Goal: Find specific page/section: Find specific page/section

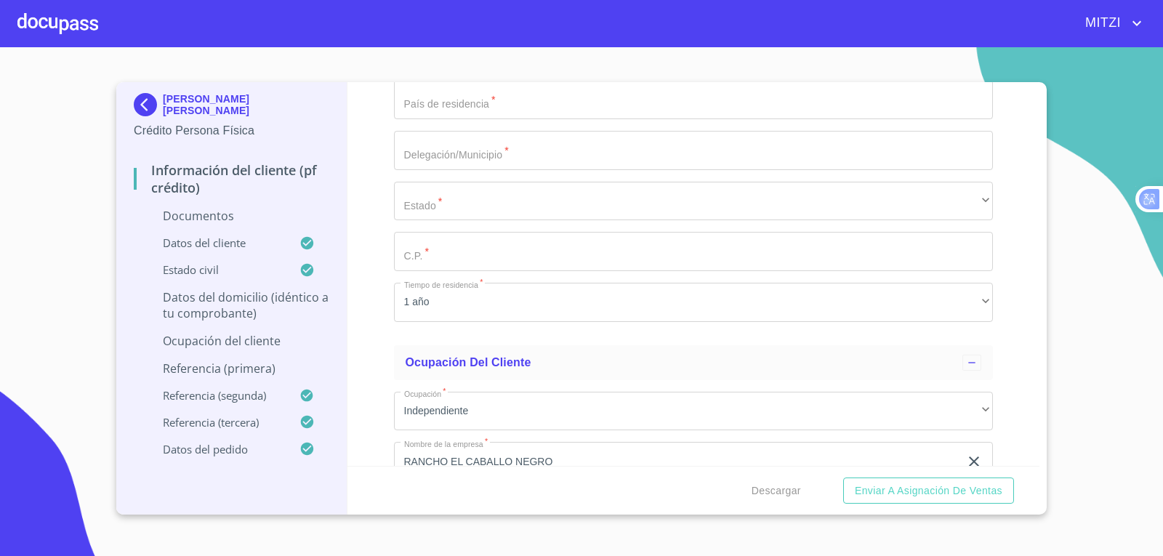
scroll to position [3198, 0]
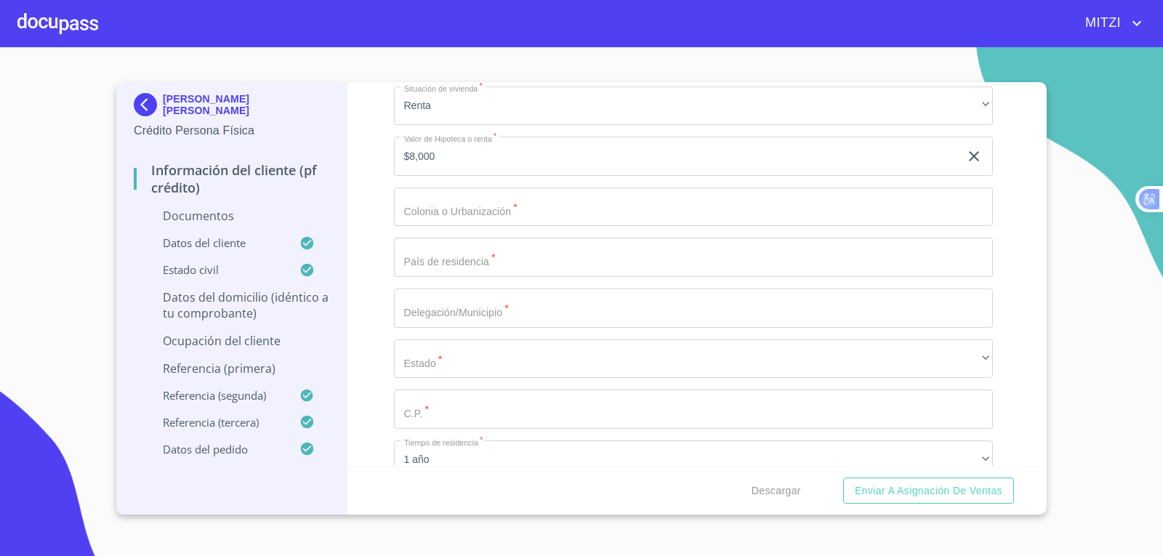
click at [76, 35] on div at bounding box center [57, 23] width 81 height 47
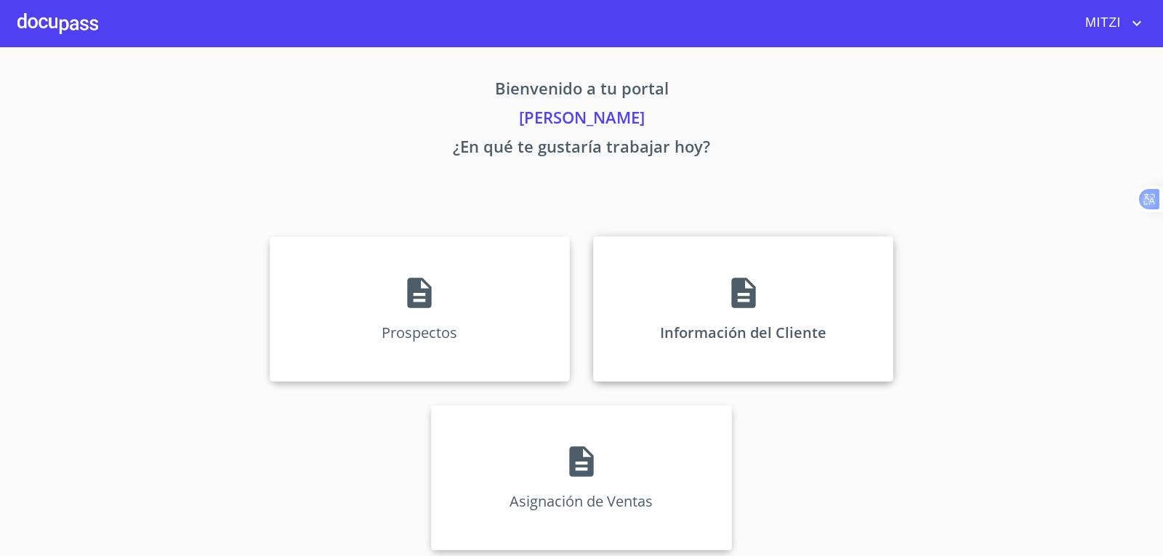
click at [811, 293] on div "Información del Cliente" at bounding box center [743, 308] width 300 height 145
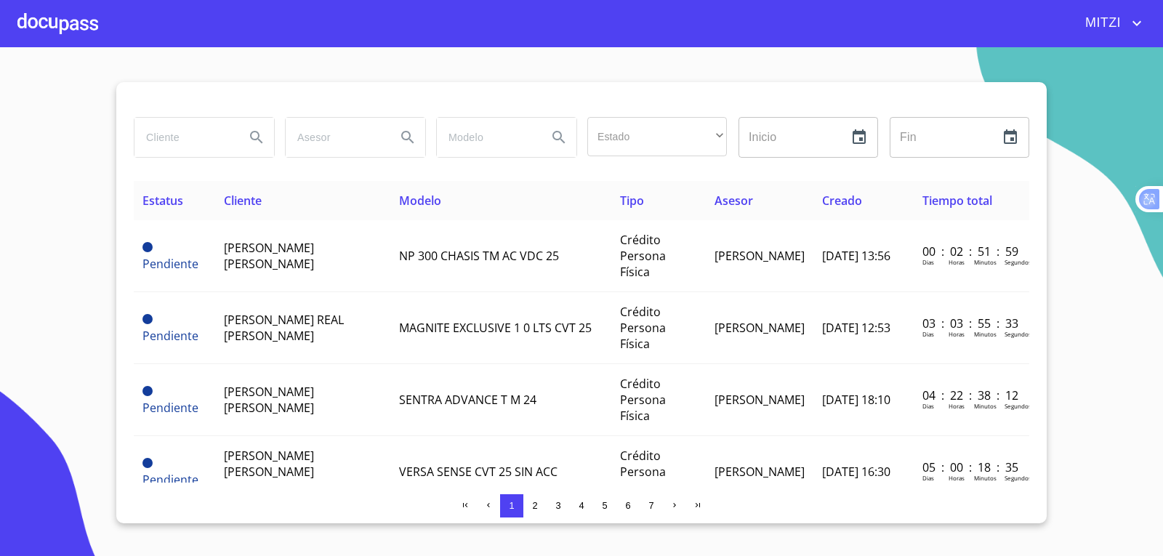
click at [190, 159] on div at bounding box center [203, 137] width 151 height 52
click at [222, 134] on input "search" at bounding box center [183, 137] width 99 height 39
type input "[PERSON_NAME]"
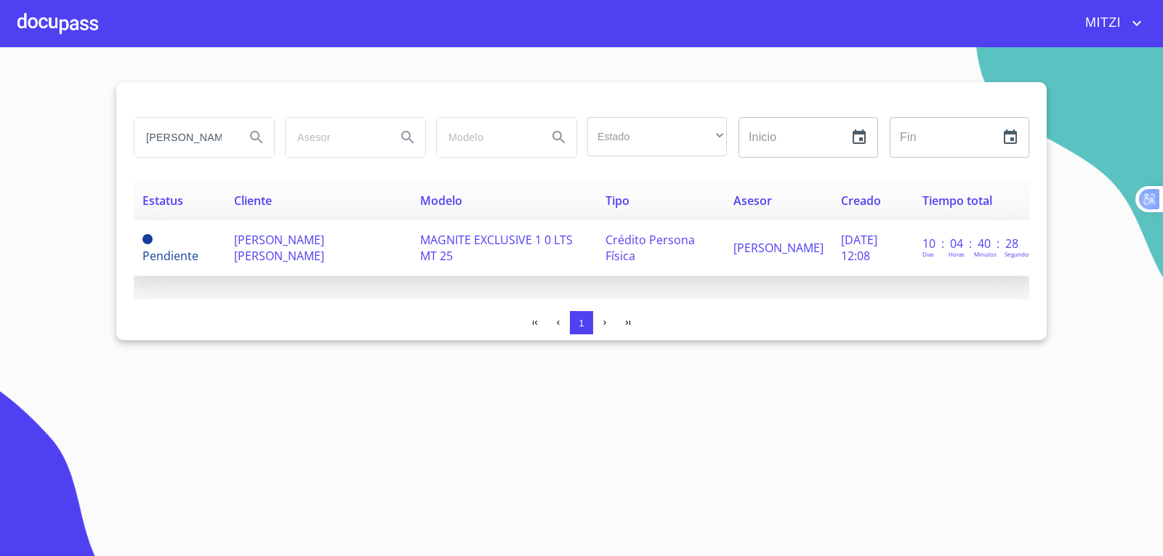
click at [544, 259] on td "MAGNITE EXCLUSIVE 1 0 LTS MT 25" at bounding box center [503, 248] width 185 height 56
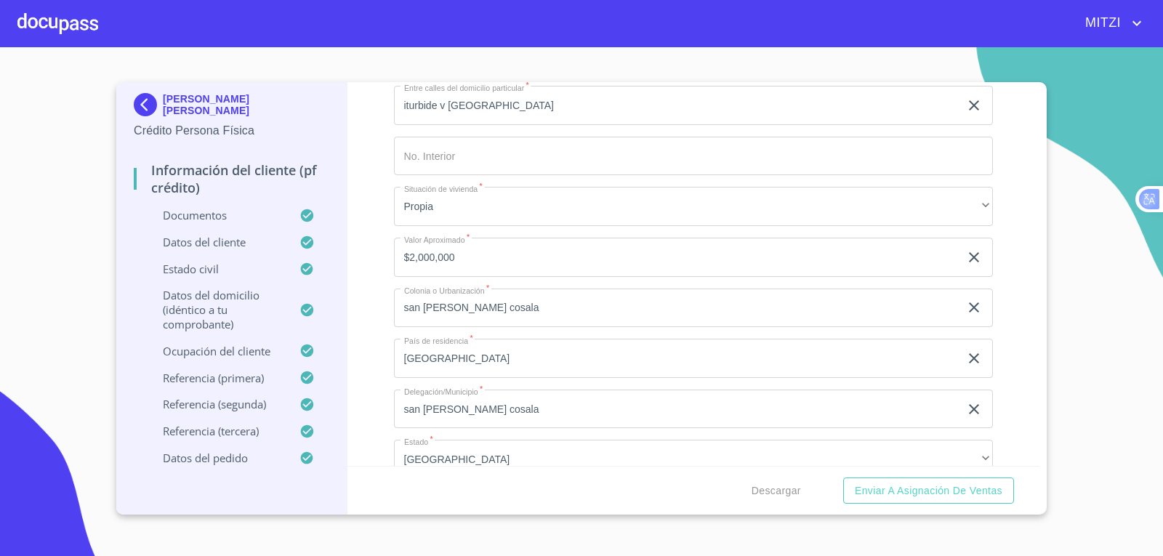
scroll to position [5423, 0]
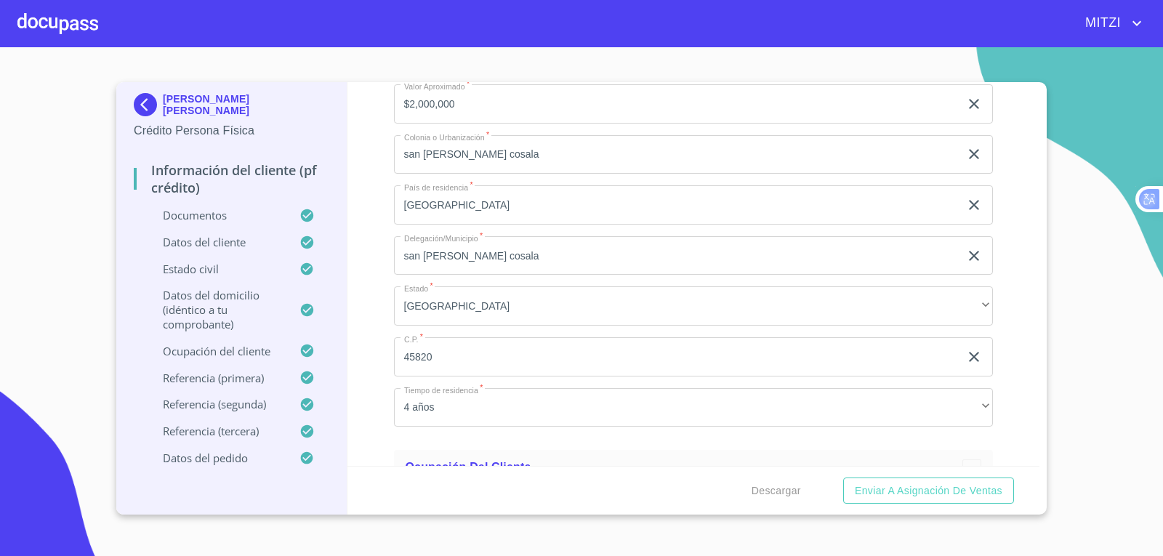
click at [99, 12] on div "MITZI" at bounding box center [621, 23] width 1047 height 23
click at [64, 31] on div at bounding box center [57, 23] width 81 height 47
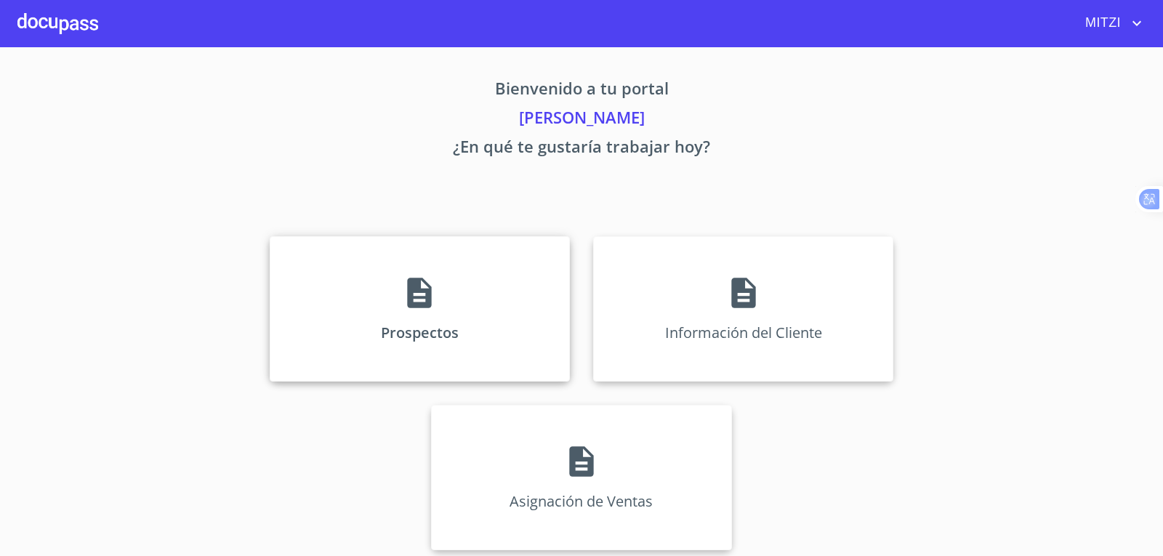
click at [350, 299] on div "Prospectos" at bounding box center [420, 308] width 300 height 145
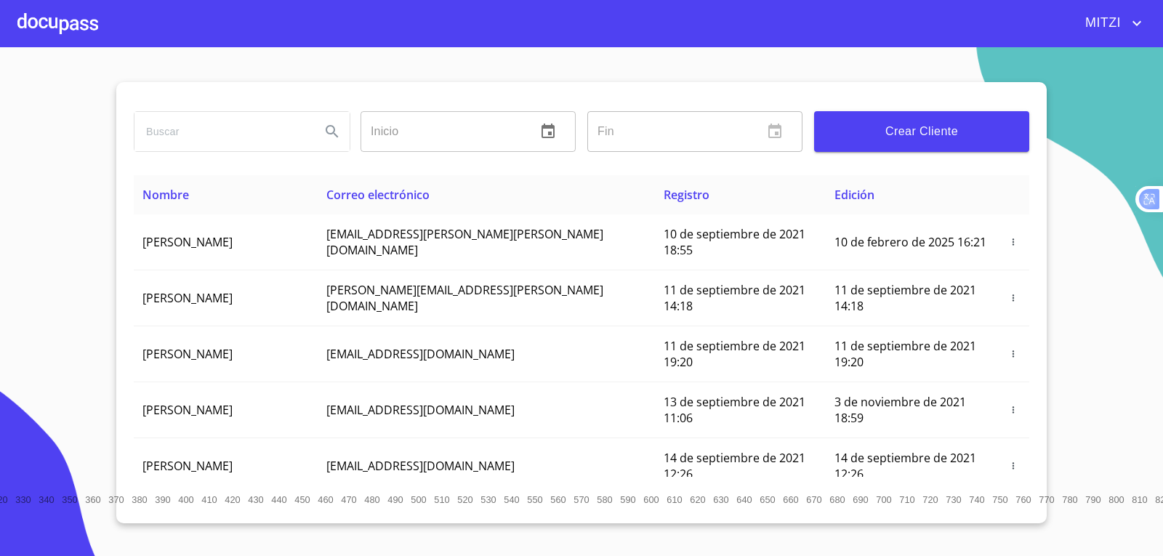
click at [247, 142] on input "search" at bounding box center [221, 131] width 174 height 39
type input "[PERSON_NAME]"
